Goal: Information Seeking & Learning: Learn about a topic

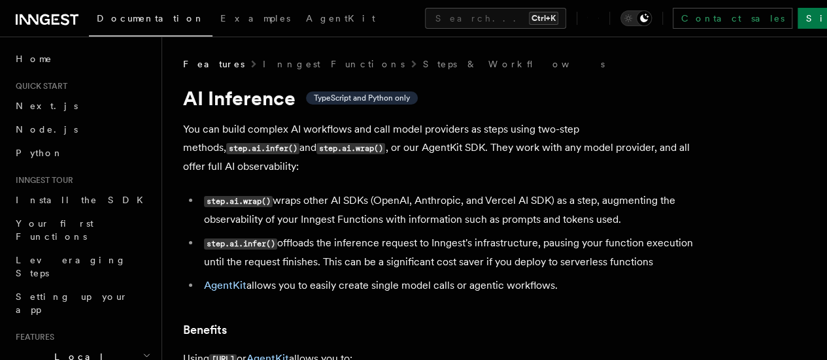
scroll to position [262, 0]
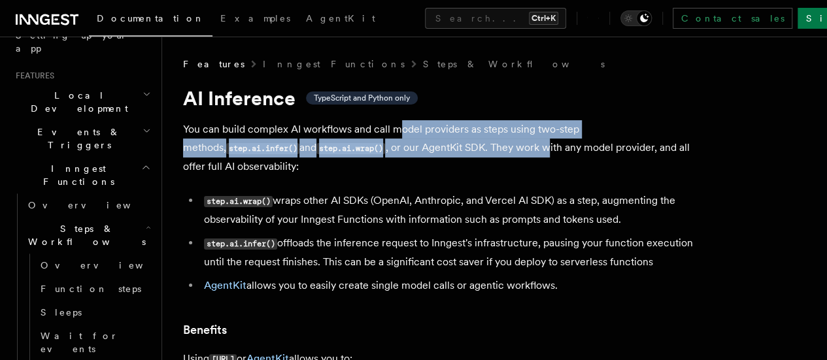
drag, startPoint x: 399, startPoint y: 127, endPoint x: 513, endPoint y: 152, distance: 116.9
click at [513, 152] on p "You can build complex AI workflows and call model providers as steps using two-…" at bounding box center [444, 148] width 523 height 56
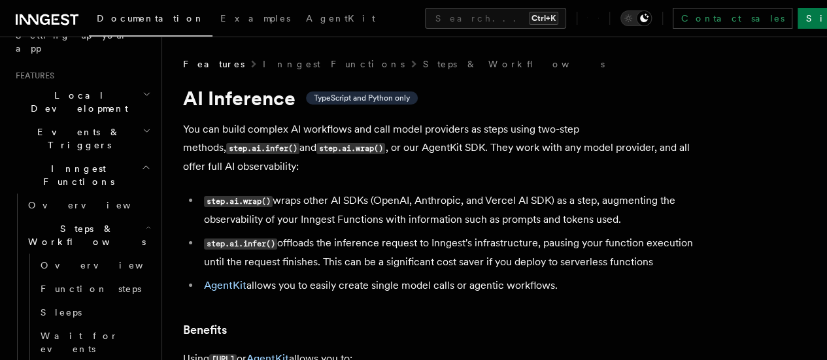
click at [516, 154] on p "You can build complex AI workflows and call model providers as steps using two-…" at bounding box center [444, 148] width 523 height 56
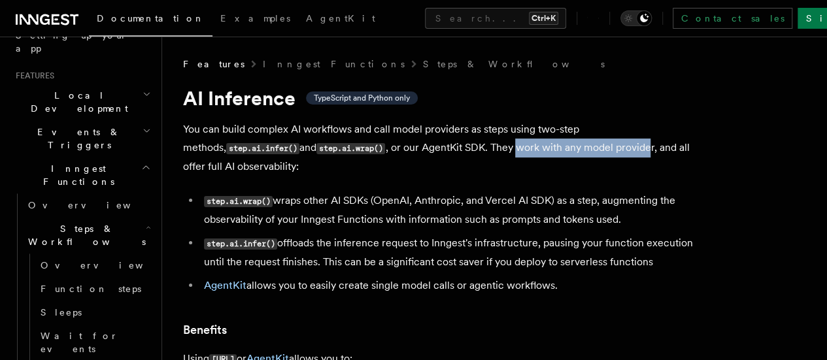
drag, startPoint x: 484, startPoint y: 148, endPoint x: 612, endPoint y: 153, distance: 128.2
click at [612, 153] on p "You can build complex AI workflows and call model providers as steps using two-…" at bounding box center [444, 148] width 523 height 56
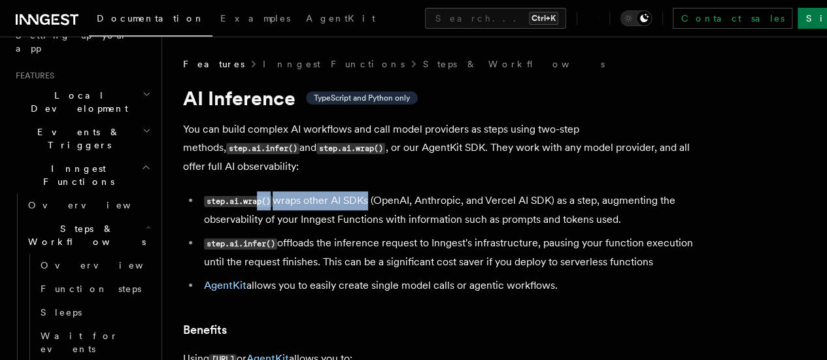
drag, startPoint x: 261, startPoint y: 203, endPoint x: 362, endPoint y: 203, distance: 101.3
click at [362, 203] on li "step.ai.wrap() wraps other AI SDKs (OpenAI, Anthropic, and Vercel AI SDK) as a …" at bounding box center [453, 210] width 506 height 37
click at [376, 196] on li "step.ai.wrap() wraps other AI SDKs (OpenAI, Anthropic, and Vercel AI SDK) as a …" at bounding box center [453, 210] width 506 height 37
click at [395, 198] on li "step.ai.wrap() wraps other AI SDKs (OpenAI, Anthropic, and Vercel AI SDK) as a …" at bounding box center [453, 210] width 506 height 37
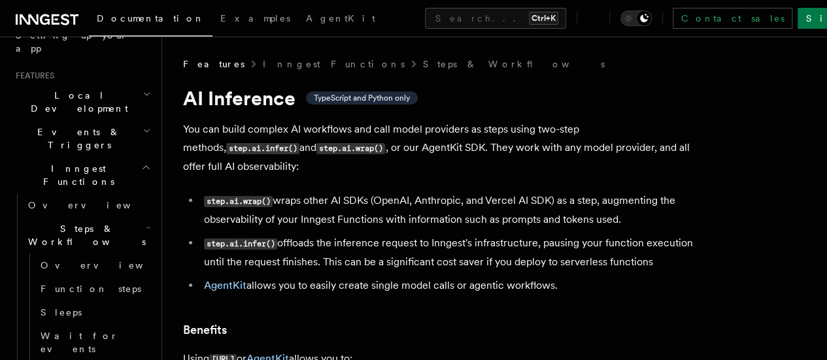
click at [393, 201] on li "step.ai.wrap() wraps other AI SDKs (OpenAI, Anthropic, and Vercel AI SDK) as a …" at bounding box center [453, 210] width 506 height 37
drag, startPoint x: 316, startPoint y: 224, endPoint x: 304, endPoint y: 223, distance: 12.5
click at [304, 223] on li "step.ai.wrap() wraps other AI SDKs (OpenAI, Anthropic, and Vercel AI SDK) as a …" at bounding box center [453, 210] width 506 height 37
click at [312, 225] on li "step.ai.wrap() wraps other AI SDKs (OpenAI, Anthropic, and Vercel AI SDK) as a …" at bounding box center [453, 210] width 506 height 37
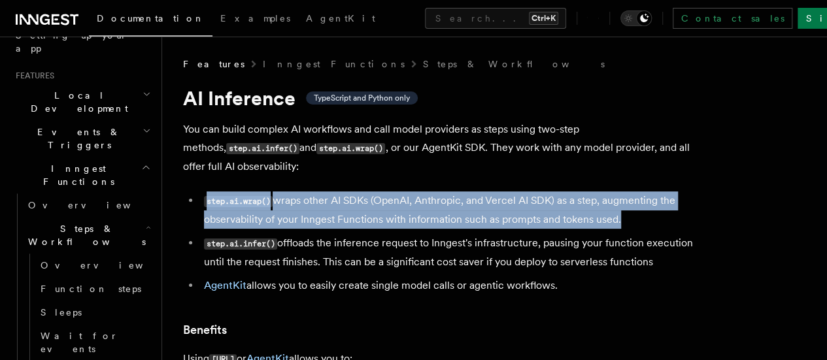
click at [312, 225] on li "step.ai.wrap() wraps other AI SDKs (OpenAI, Anthropic, and Vercel AI SDK) as a …" at bounding box center [453, 210] width 506 height 37
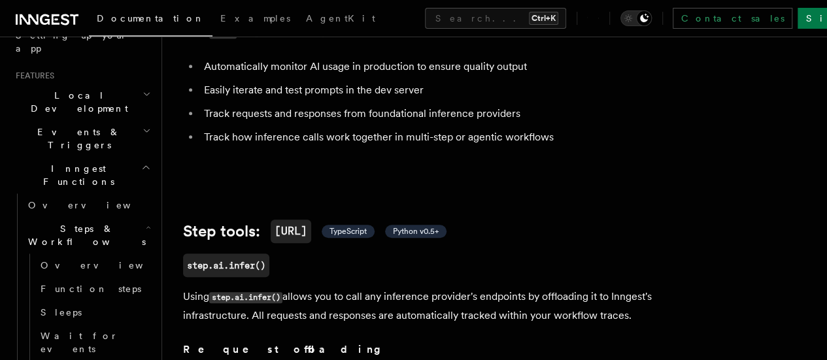
scroll to position [458, 0]
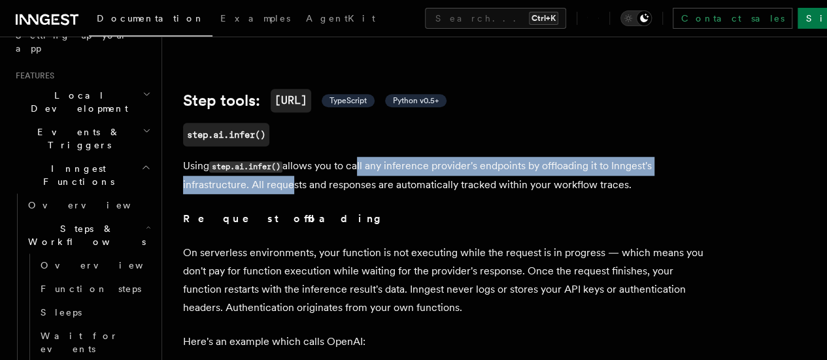
drag, startPoint x: 359, startPoint y: 207, endPoint x: 289, endPoint y: 214, distance: 70.3
click at [289, 194] on p "Using step.ai.infer() allows you to call any inference provider's endpoints by …" at bounding box center [444, 175] width 523 height 37
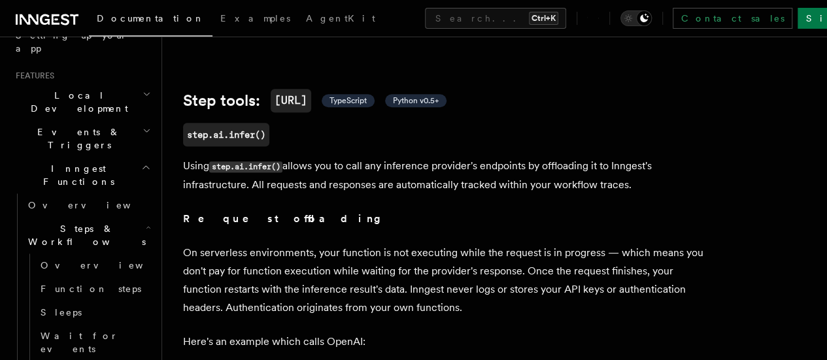
click at [293, 194] on p "Using step.ai.infer() allows you to call any inference provider's endpoints by …" at bounding box center [444, 175] width 523 height 37
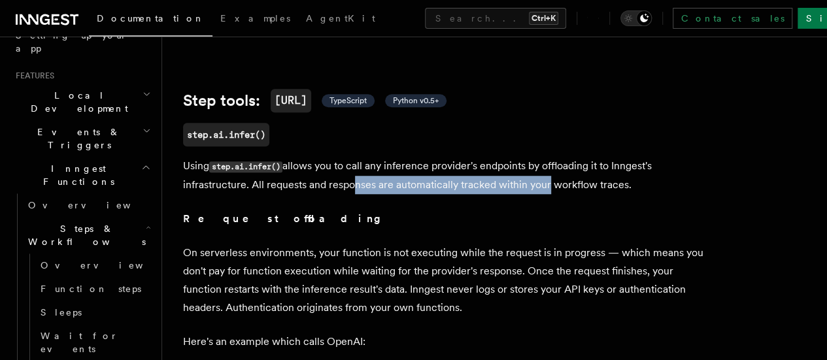
drag, startPoint x: 347, startPoint y: 224, endPoint x: 550, endPoint y: 224, distance: 204.0
click at [545, 194] on p "Using step.ai.infer() allows you to call any inference provider's endpoints by …" at bounding box center [444, 175] width 523 height 37
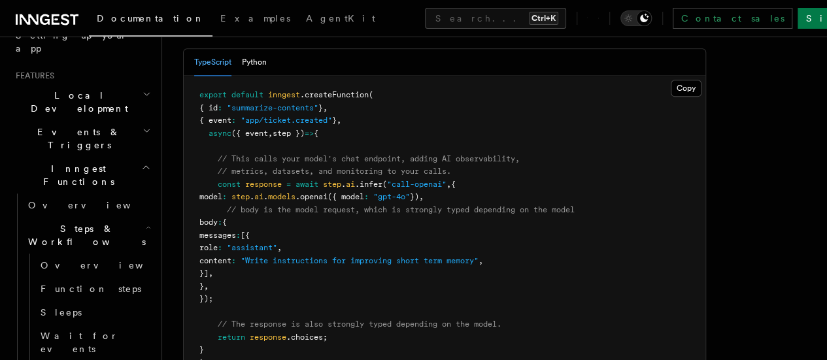
scroll to position [764, 0]
